Goal: Transaction & Acquisition: Purchase product/service

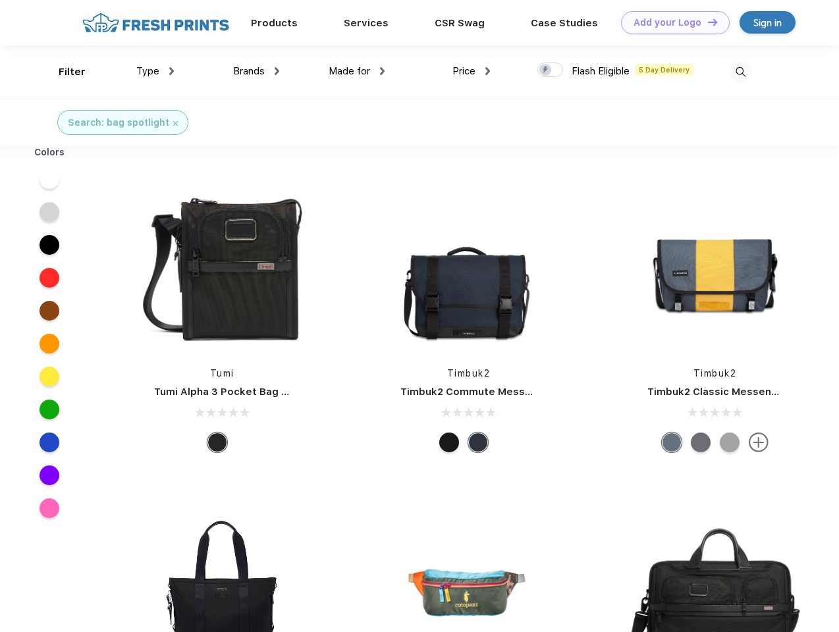
click at [670, 22] on link "Add your Logo Design Tool" at bounding box center [675, 22] width 109 height 23
click at [0, 0] on div "Design Tool" at bounding box center [0, 0] width 0 height 0
click at [707, 22] on link "Add your Logo Design Tool" at bounding box center [675, 22] width 109 height 23
click at [63, 72] on div "Filter" at bounding box center [72, 72] width 27 height 15
click at [155, 71] on span "Type" at bounding box center [147, 71] width 23 height 12
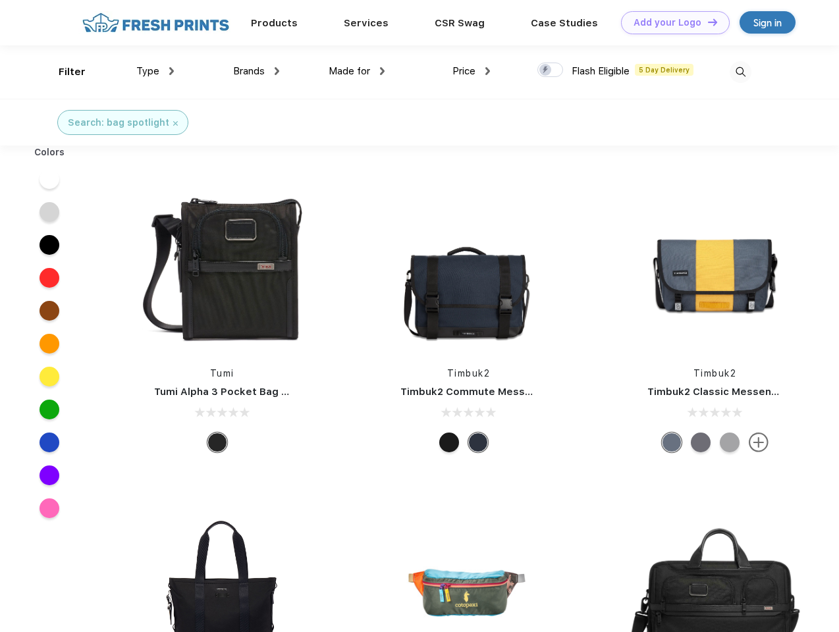
click at [256, 71] on span "Brands" at bounding box center [249, 71] width 32 height 12
click at [357, 71] on span "Made for" at bounding box center [349, 71] width 41 height 12
click at [471, 71] on span "Price" at bounding box center [463, 71] width 23 height 12
click at [550, 70] on div at bounding box center [550, 70] width 26 height 14
click at [546, 70] on input "checkbox" at bounding box center [541, 66] width 9 height 9
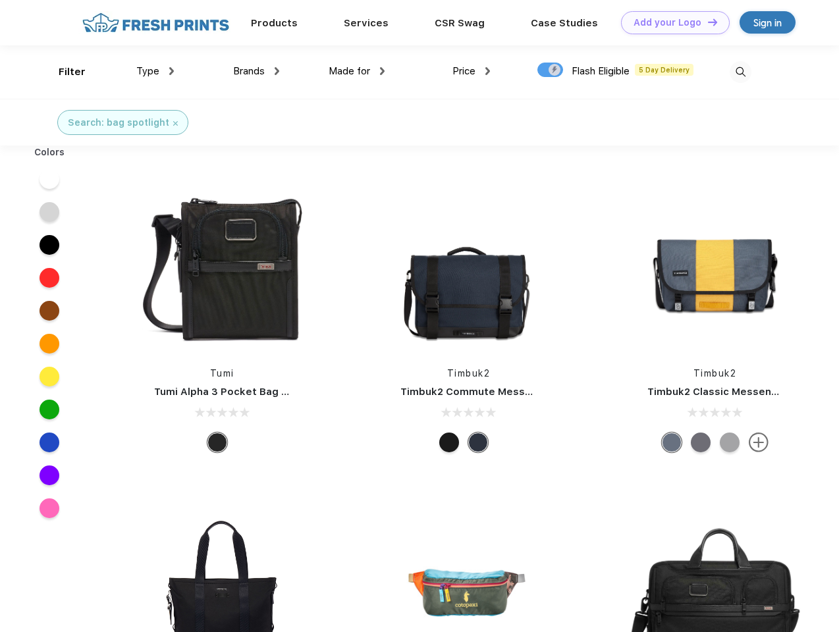
click at [740, 72] on img at bounding box center [741, 72] width 22 height 22
